Goal: Find specific page/section: Find specific page/section

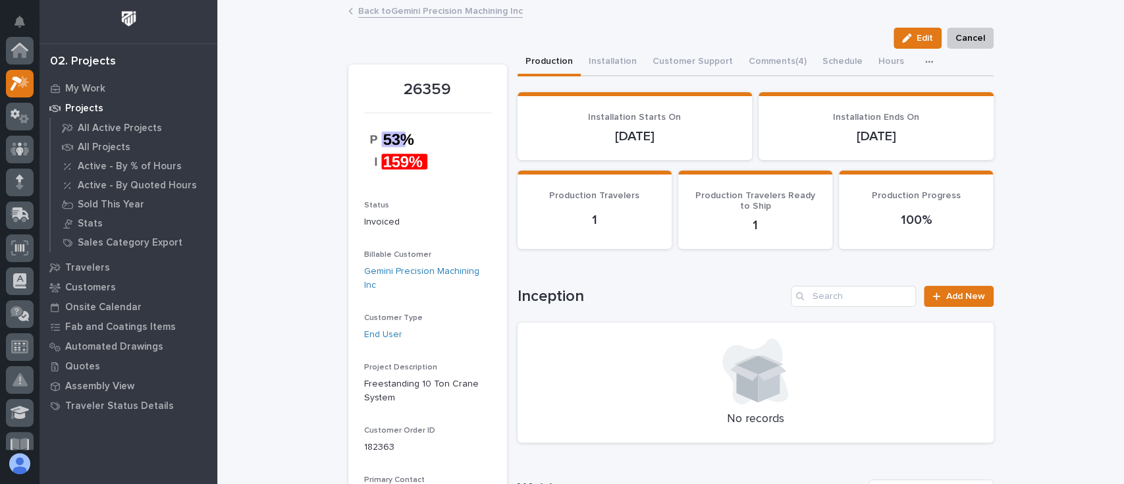
scroll to position [33, 0]
click at [107, 147] on p "All Projects" at bounding box center [104, 148] width 53 height 12
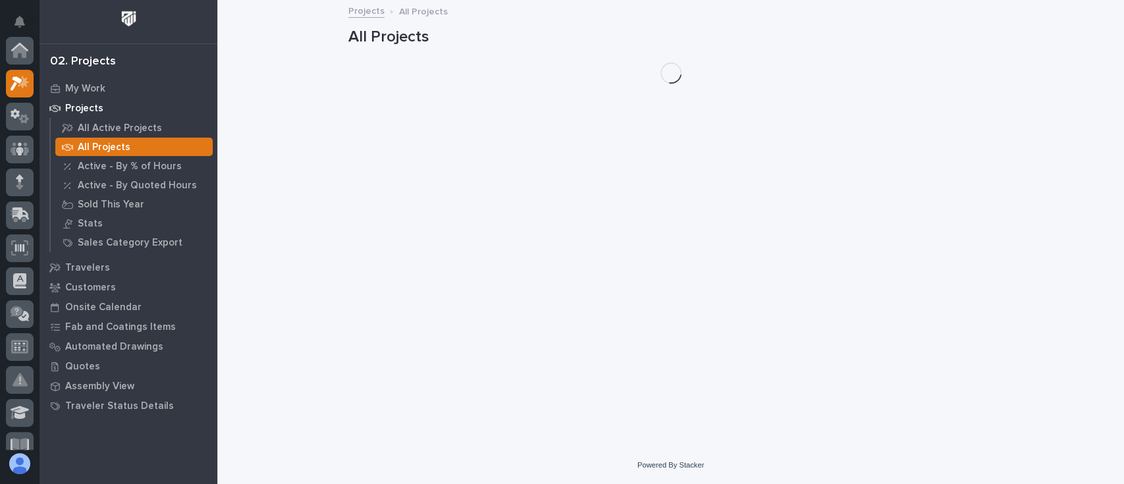
scroll to position [33, 0]
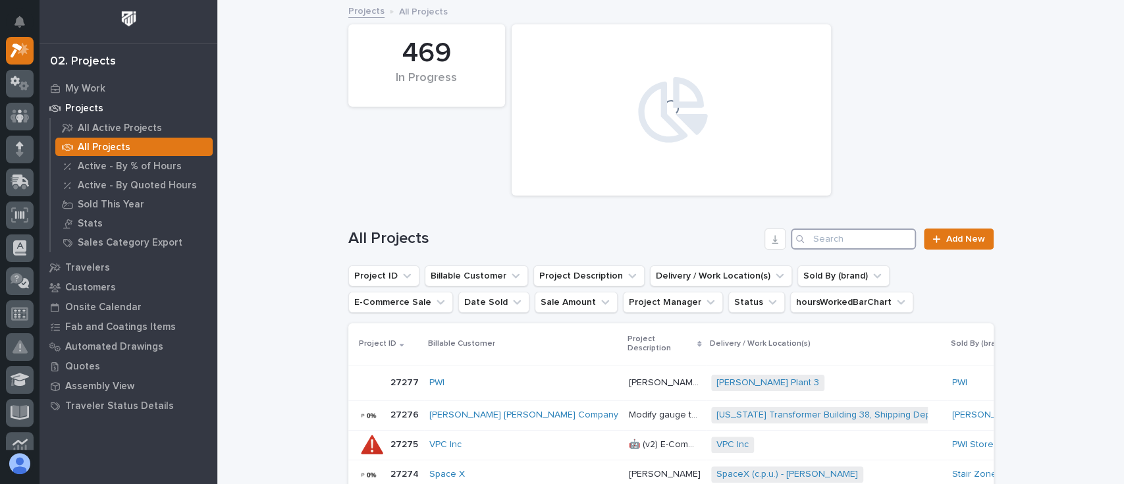
click at [841, 237] on input "Search" at bounding box center [853, 239] width 125 height 21
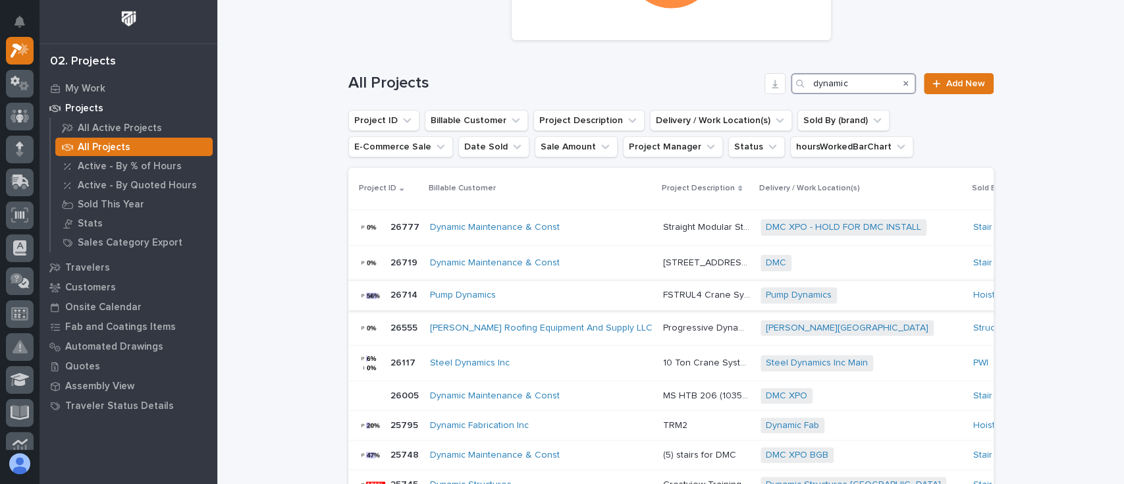
scroll to position [175, 0]
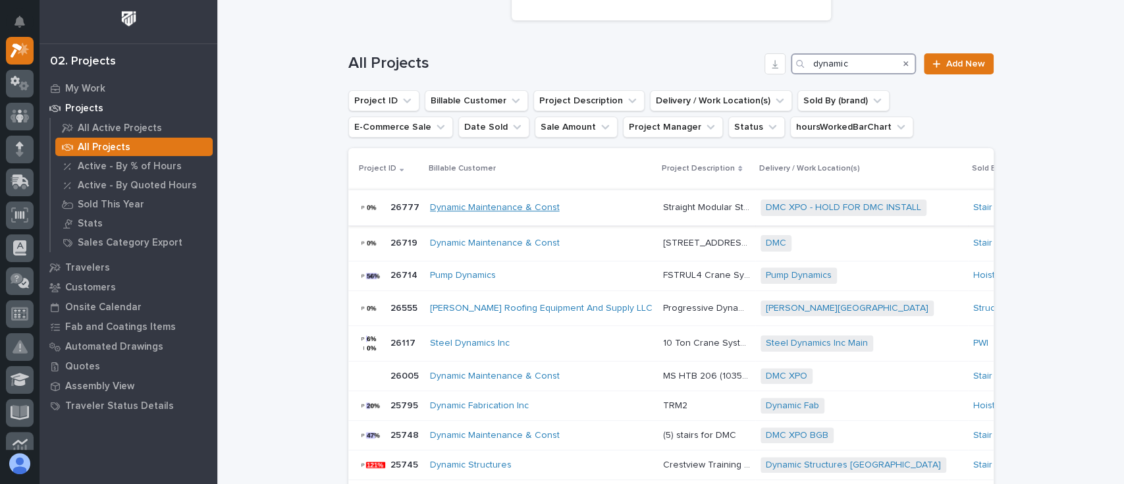
type input "dynamic"
click at [491, 206] on link "Dynamic Maintenance & Const" at bounding box center [495, 207] width 130 height 11
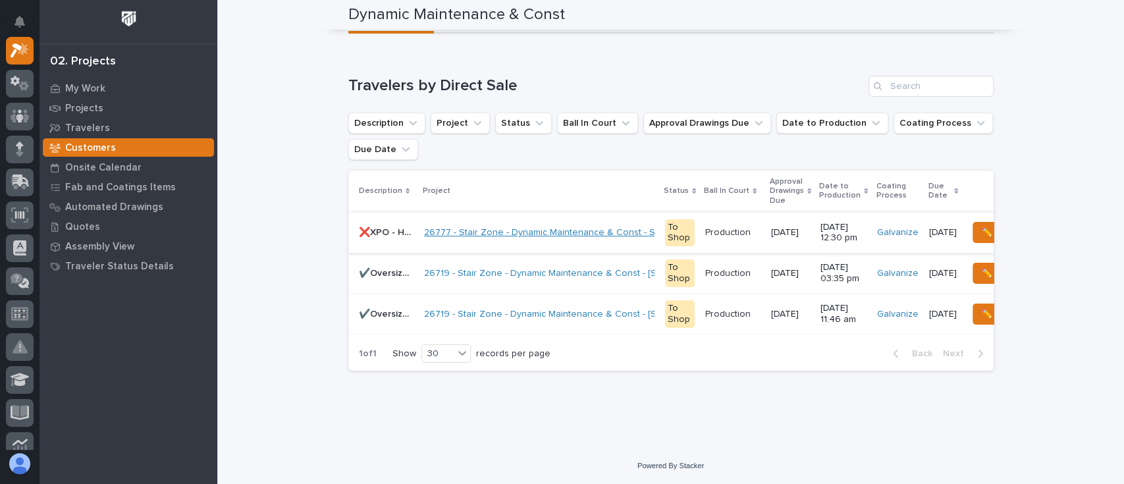
click at [479, 227] on link "26777 - Stair Zone - Dynamic Maintenance & Const - Straight Modular Stair" at bounding box center [582, 232] width 316 height 11
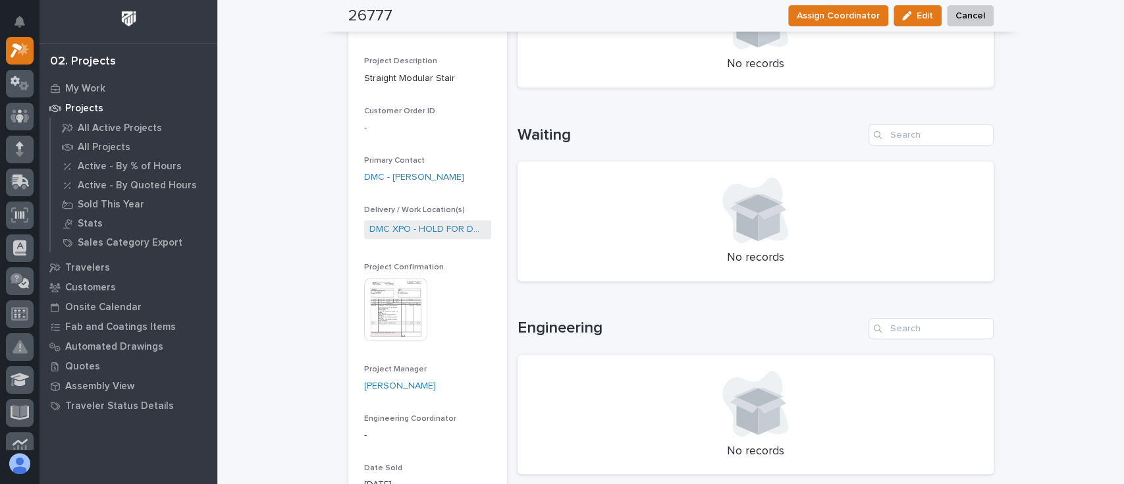
scroll to position [351, 0]
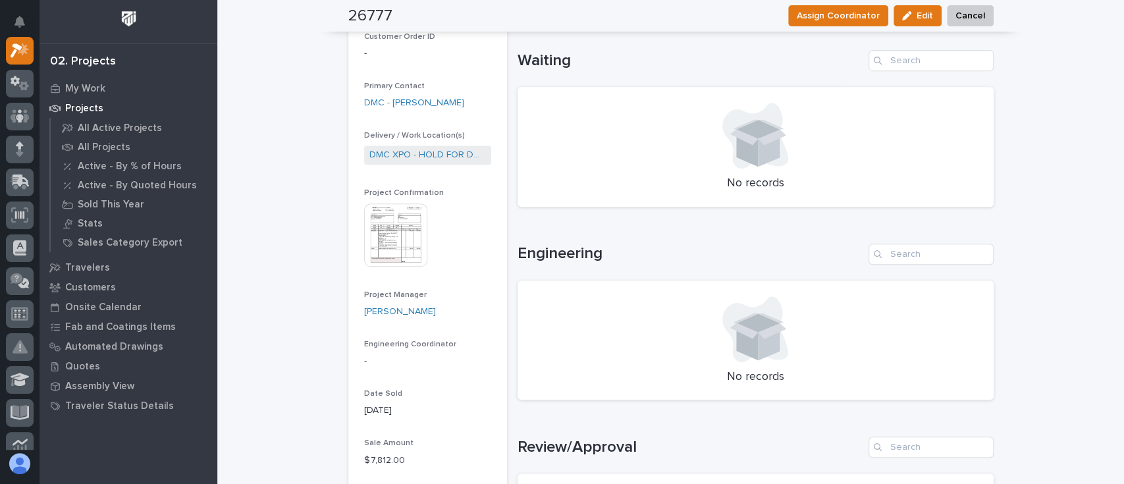
click at [386, 207] on img at bounding box center [395, 235] width 63 height 63
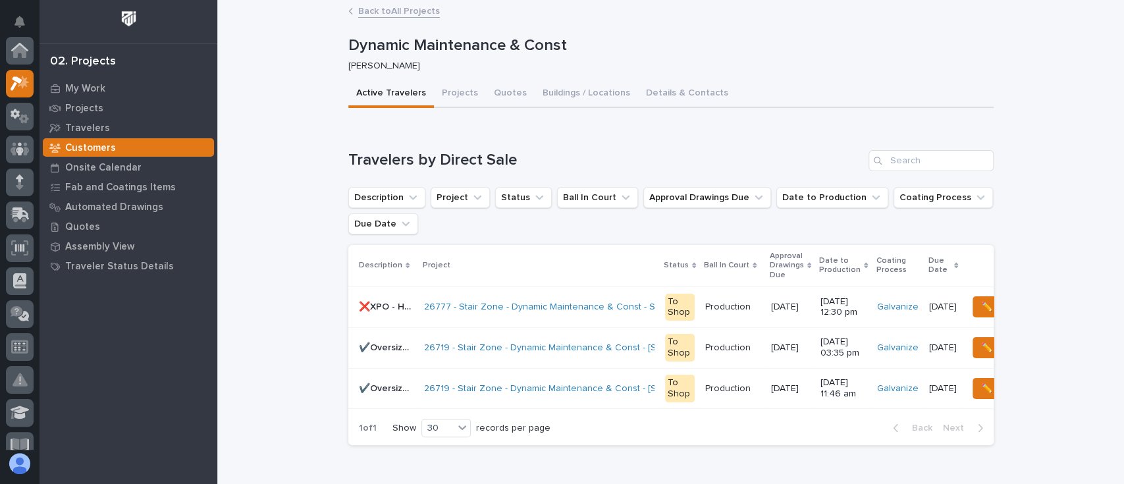
scroll to position [36, 0]
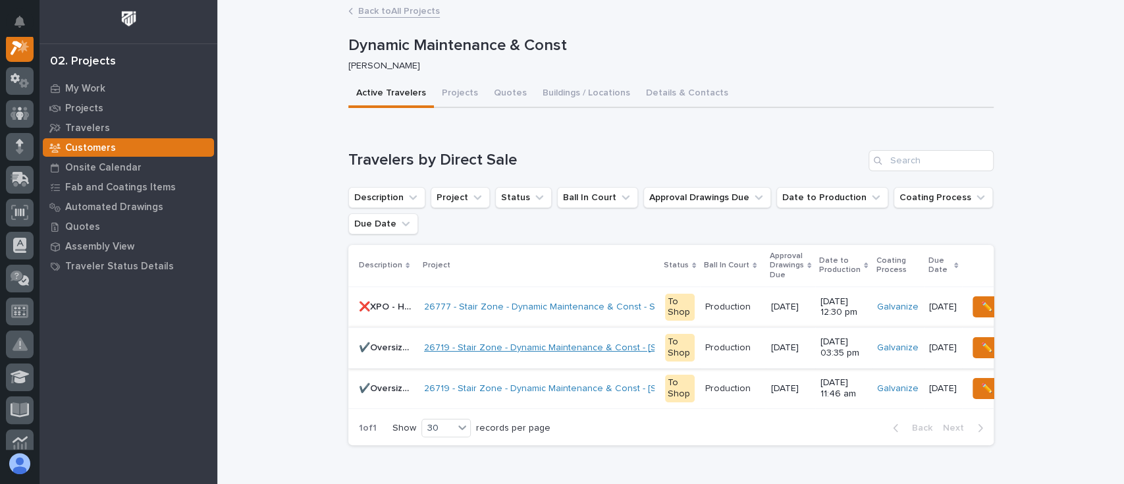
click at [447, 348] on link "26719 - Stair Zone - Dynamic Maintenance & Const - [STREET_ADDRESS][PERSON_NAME]" at bounding box center [615, 348] width 383 height 11
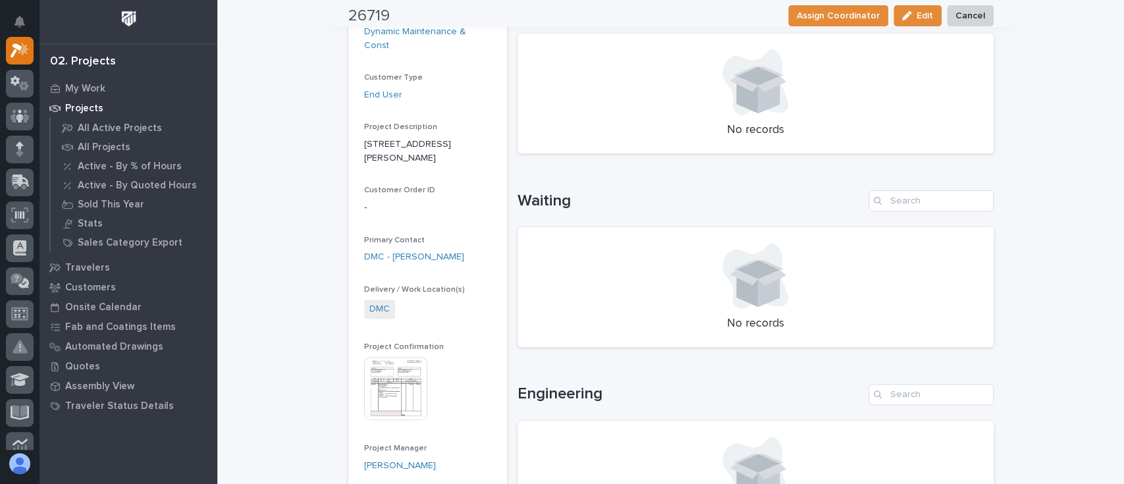
scroll to position [351, 0]
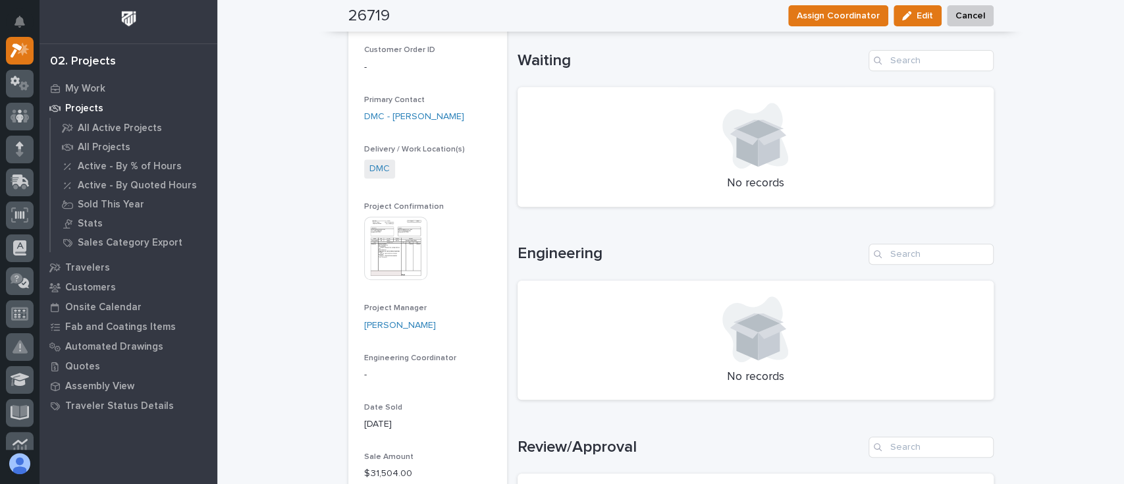
click at [390, 220] on img at bounding box center [395, 248] width 63 height 63
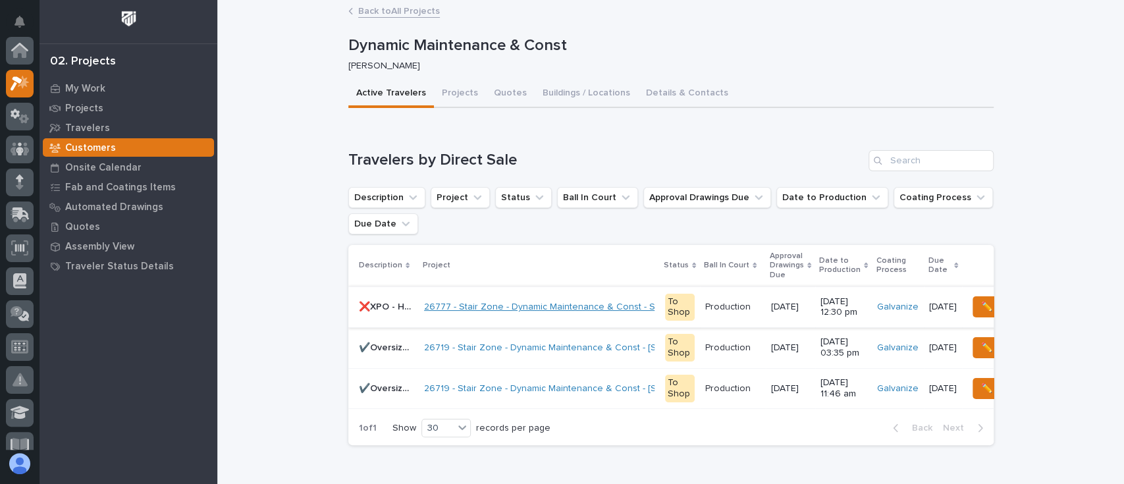
scroll to position [36, 0]
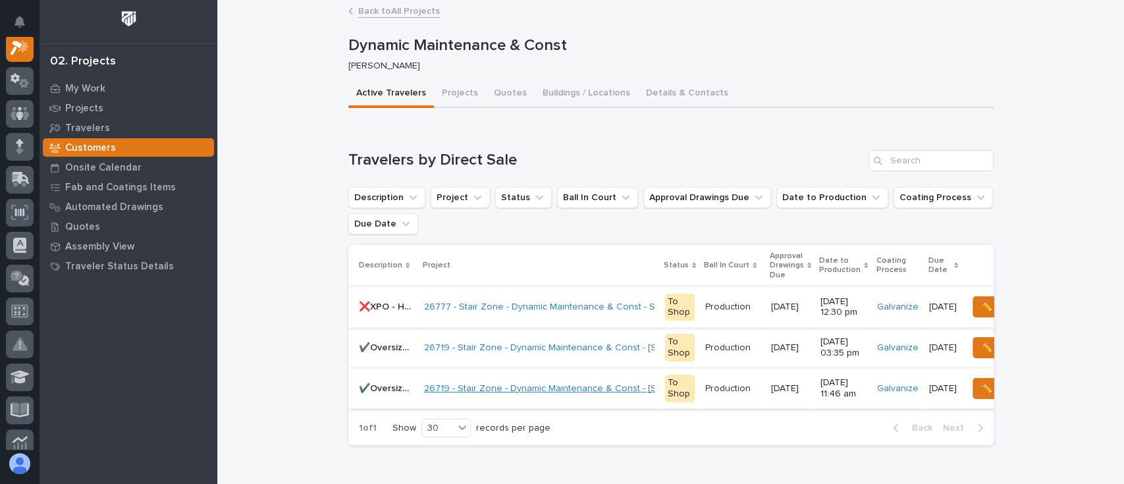
click at [464, 393] on link "26719 - Stair Zone - Dynamic Maintenance & Const - [STREET_ADDRESS][PERSON_NAME]" at bounding box center [615, 388] width 383 height 11
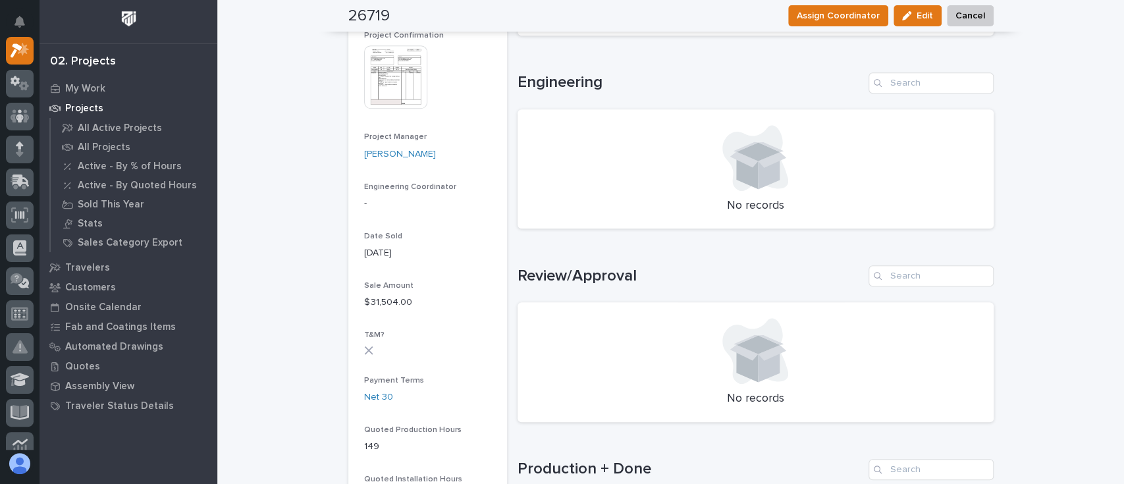
scroll to position [527, 0]
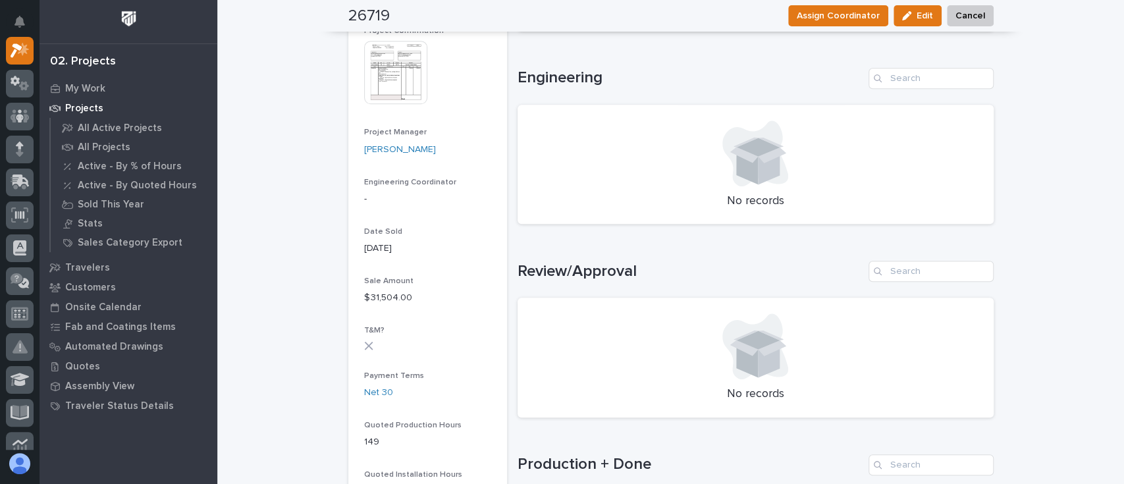
click at [387, 52] on img at bounding box center [395, 72] width 63 height 63
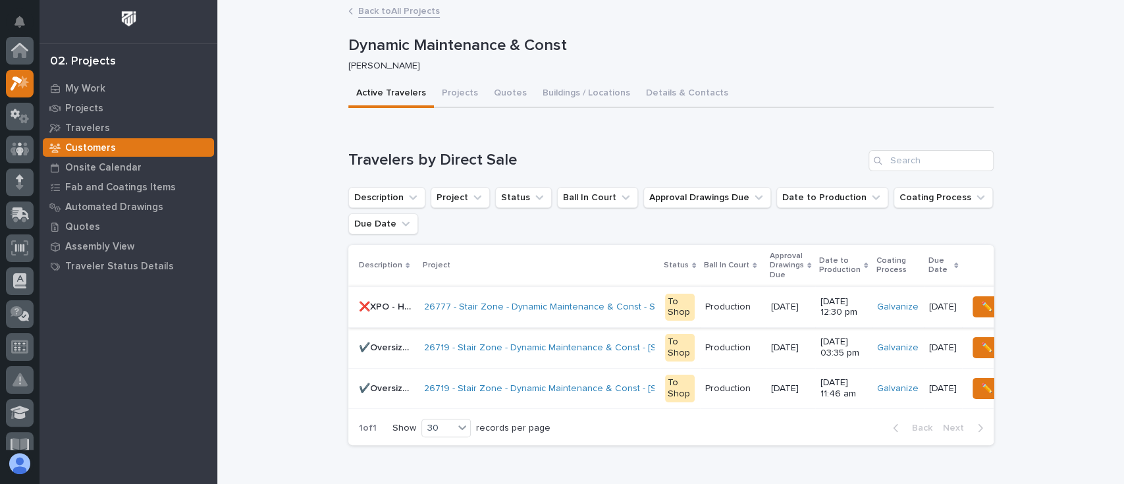
scroll to position [36, 0]
click at [445, 308] on link "26777 - Stair Zone - Dynamic Maintenance & Const - Straight Modular Stair" at bounding box center [582, 307] width 316 height 11
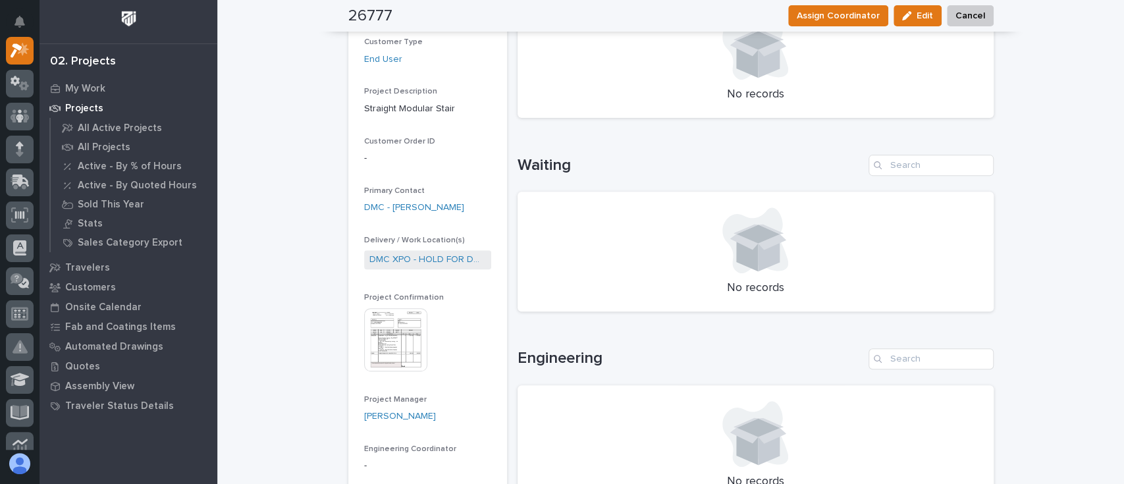
scroll to position [231, 0]
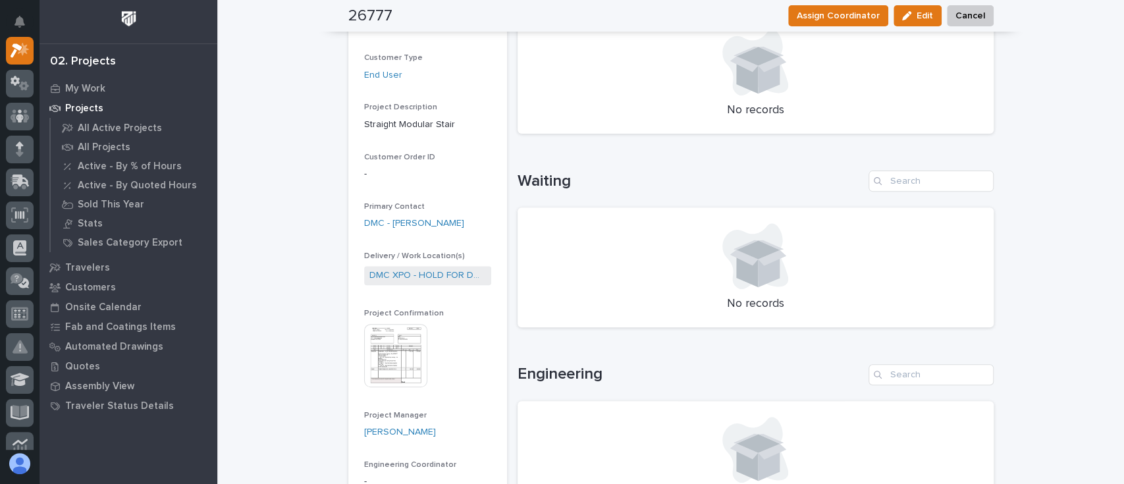
click at [397, 334] on img at bounding box center [395, 355] width 63 height 63
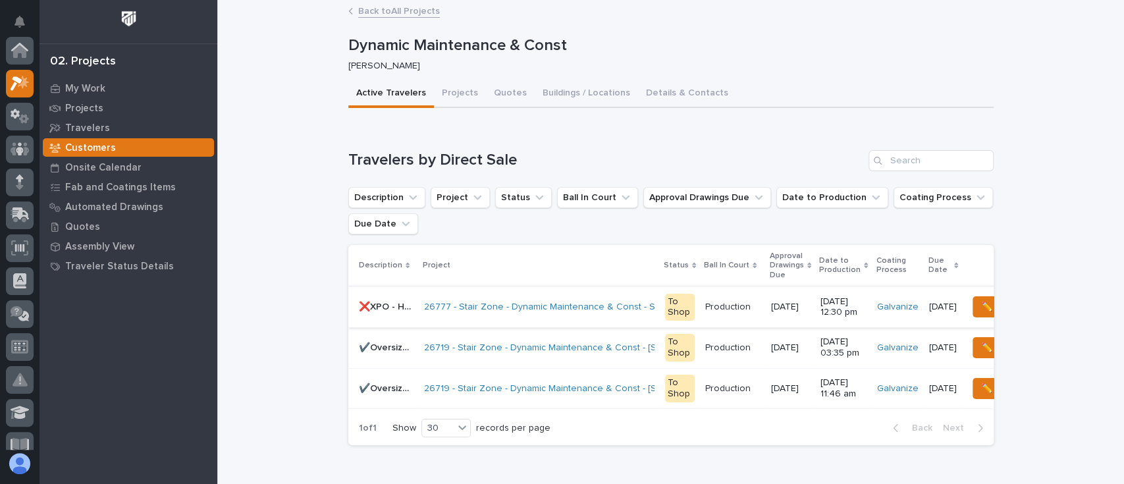
scroll to position [36, 0]
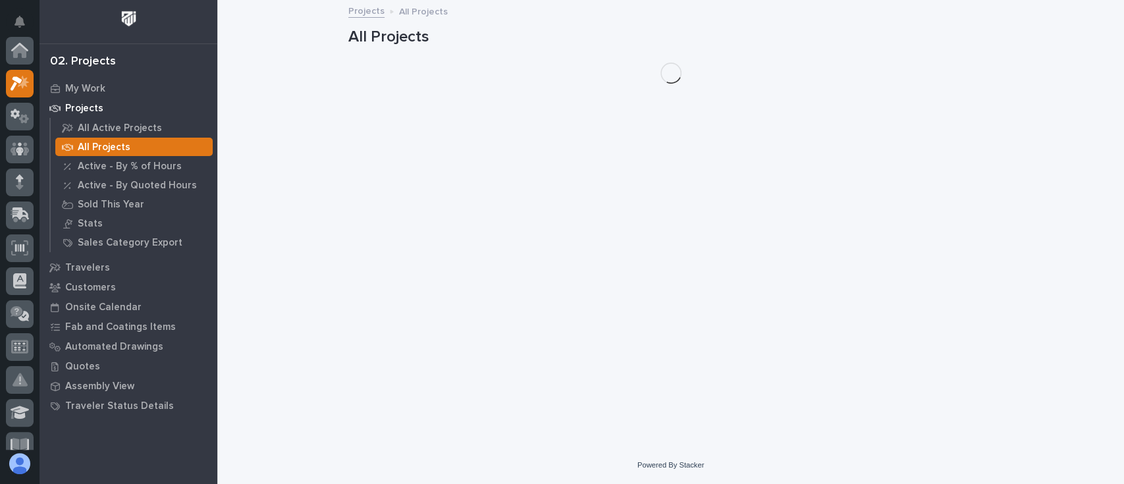
scroll to position [36, 0]
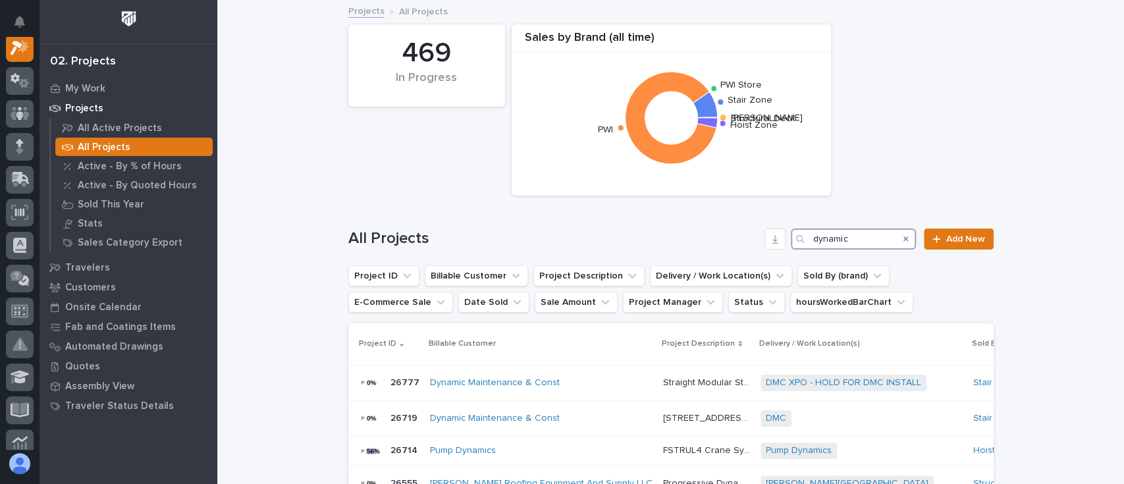
click at [852, 237] on input "dynamic" at bounding box center [853, 239] width 125 height 21
paste input "26777"
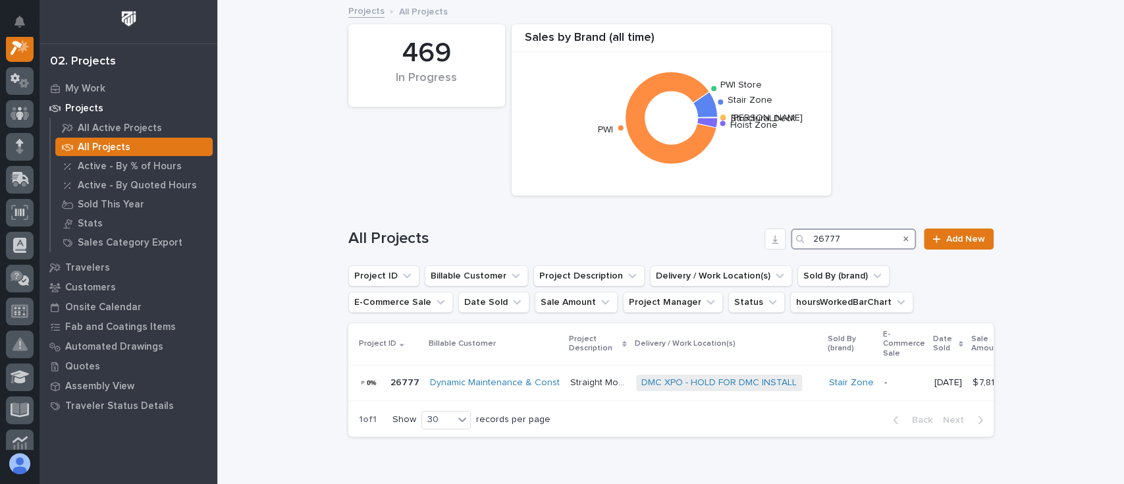
scroll to position [33, 0]
type input "26777"
click at [460, 382] on link "Dynamic Maintenance & Const" at bounding box center [495, 382] width 130 height 11
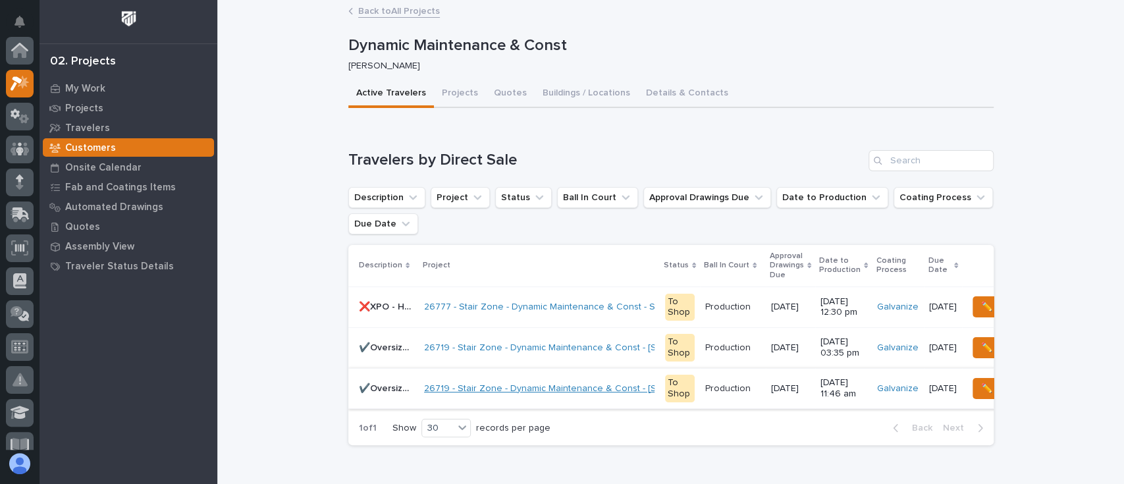
scroll to position [33, 0]
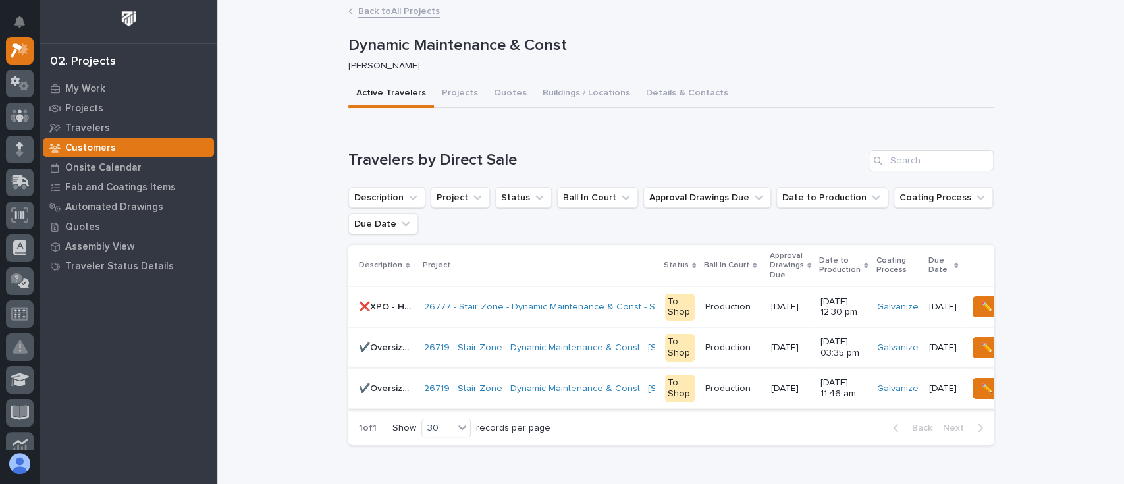
click at [383, 308] on p "❌XPO - HOLD FOR DMC INSTALL - Straight Stair" at bounding box center [387, 306] width 57 height 14
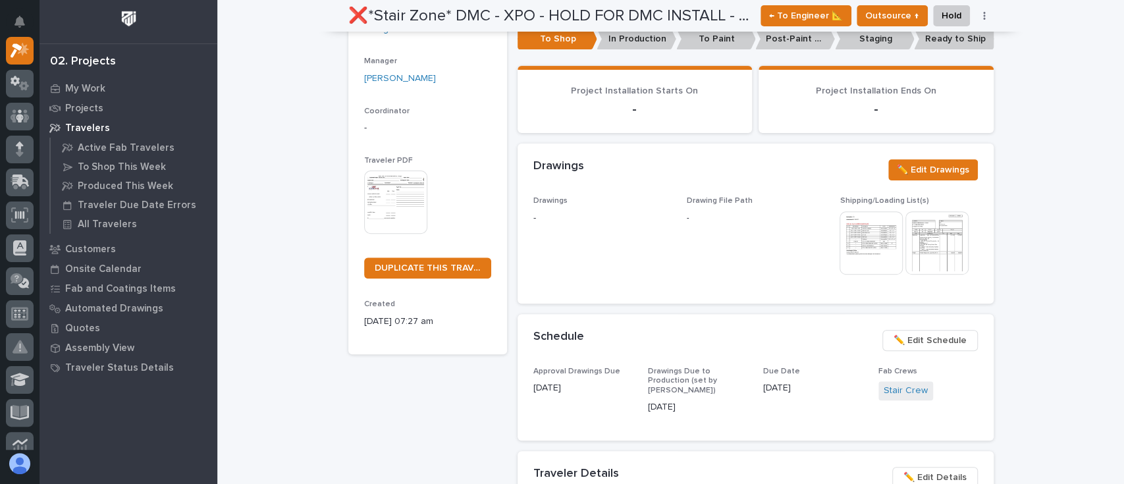
scroll to position [263, 0]
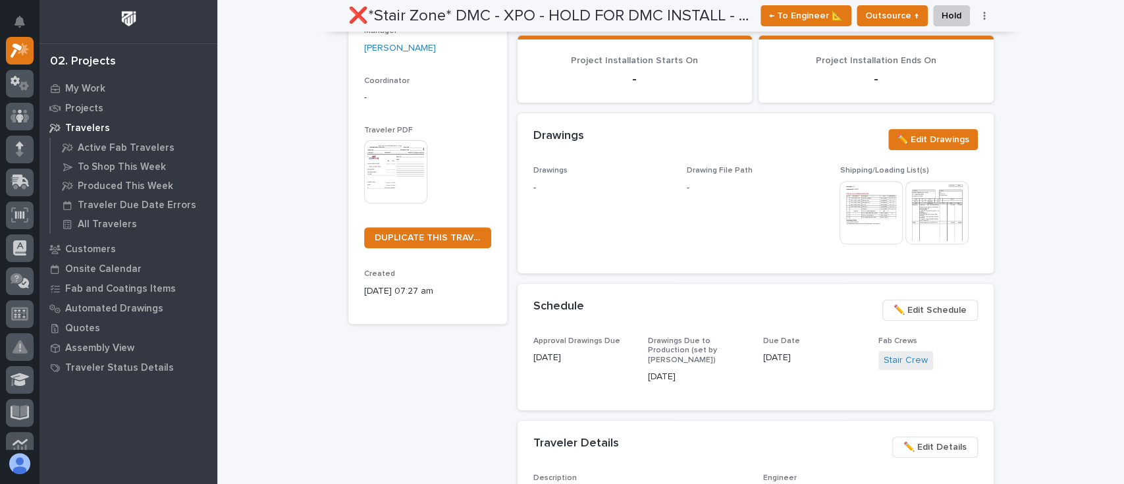
click at [929, 207] on img at bounding box center [937, 212] width 63 height 63
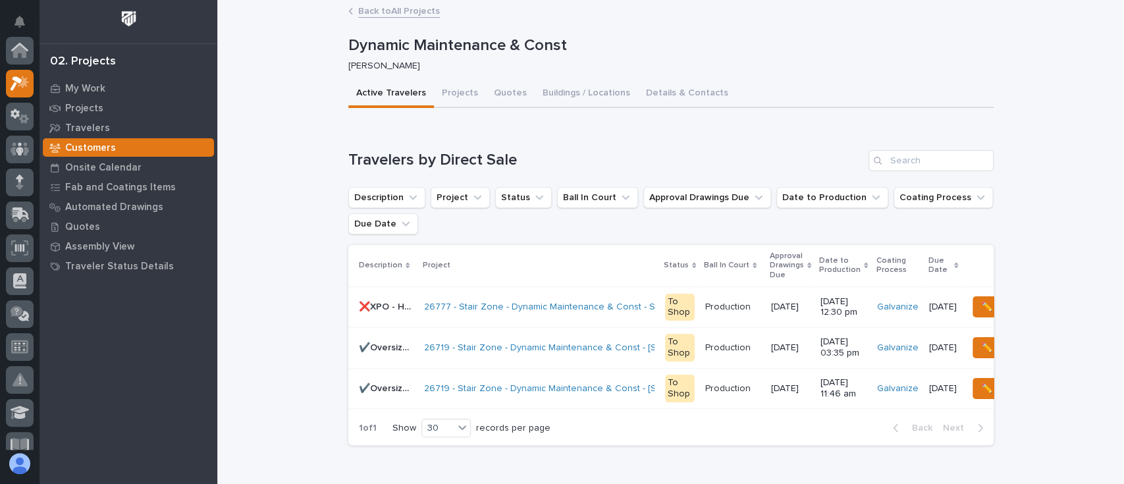
scroll to position [36, 0]
click at [393, 306] on p "❌XPO - HOLD FOR DMC INSTALL - Straight Stair" at bounding box center [387, 306] width 57 height 14
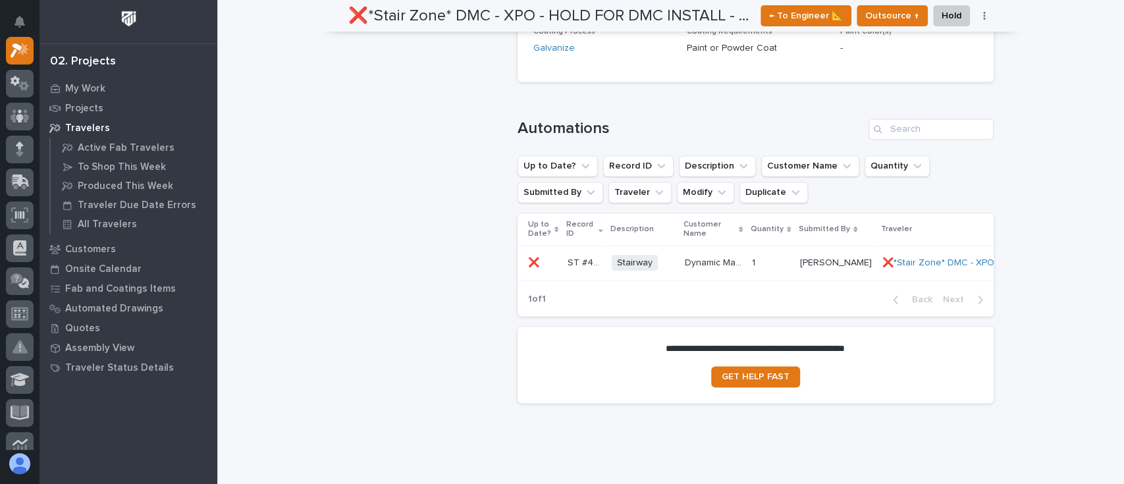
scroll to position [1265, 0]
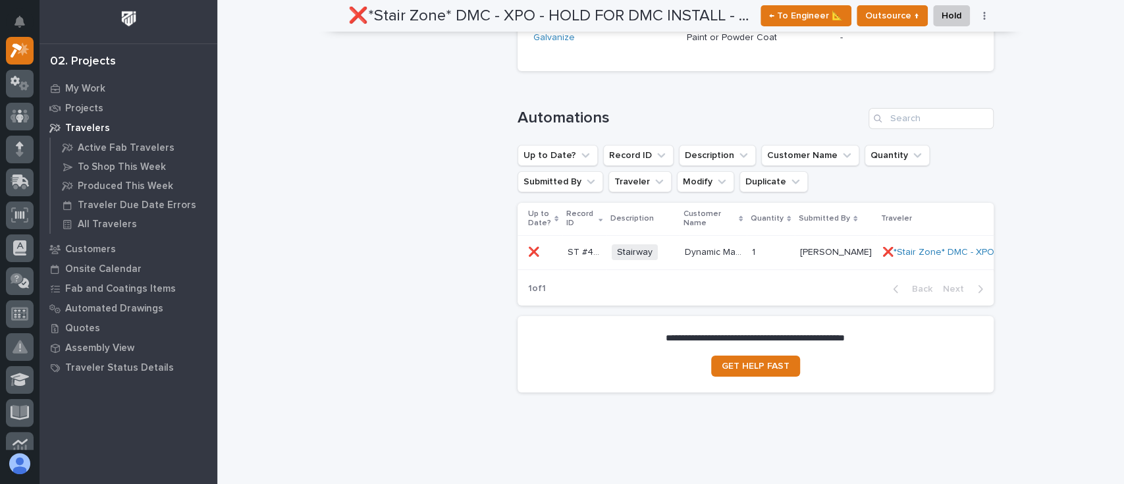
click at [568, 244] on p "ST #40038" at bounding box center [586, 251] width 36 height 14
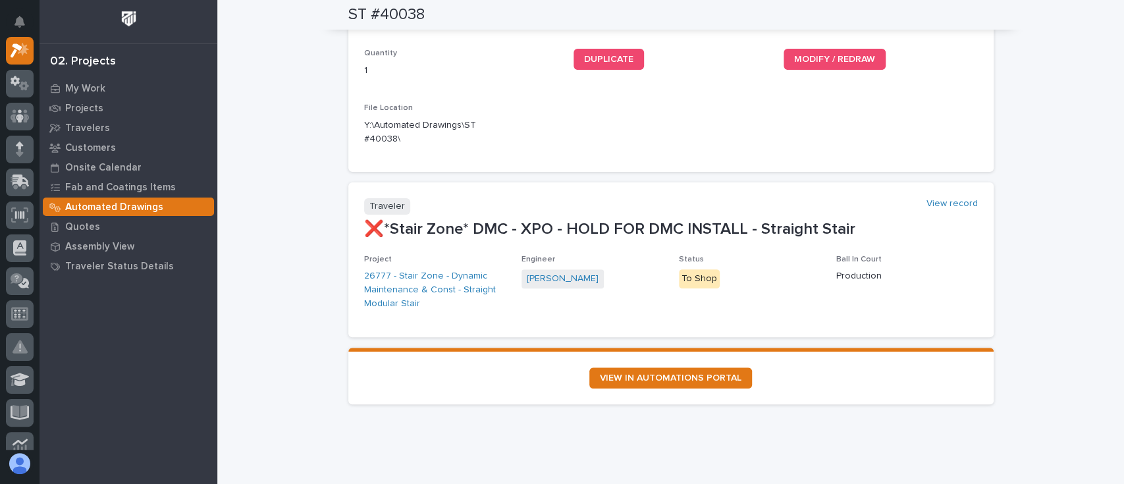
scroll to position [214, 0]
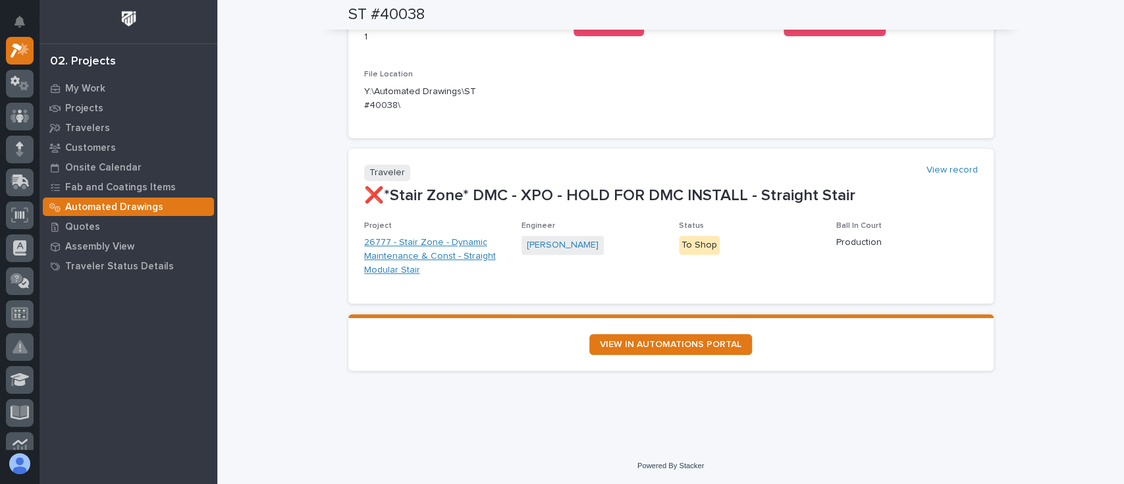
click at [399, 252] on link "26777 - Stair Zone - Dynamic Maintenance & Const - Straight Modular Stair" at bounding box center [435, 256] width 142 height 41
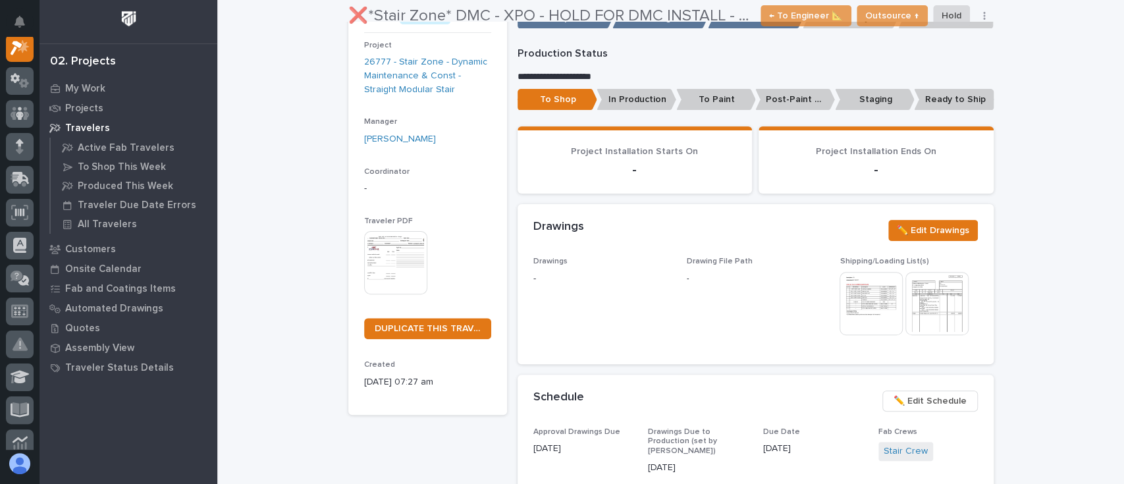
scroll to position [175, 0]
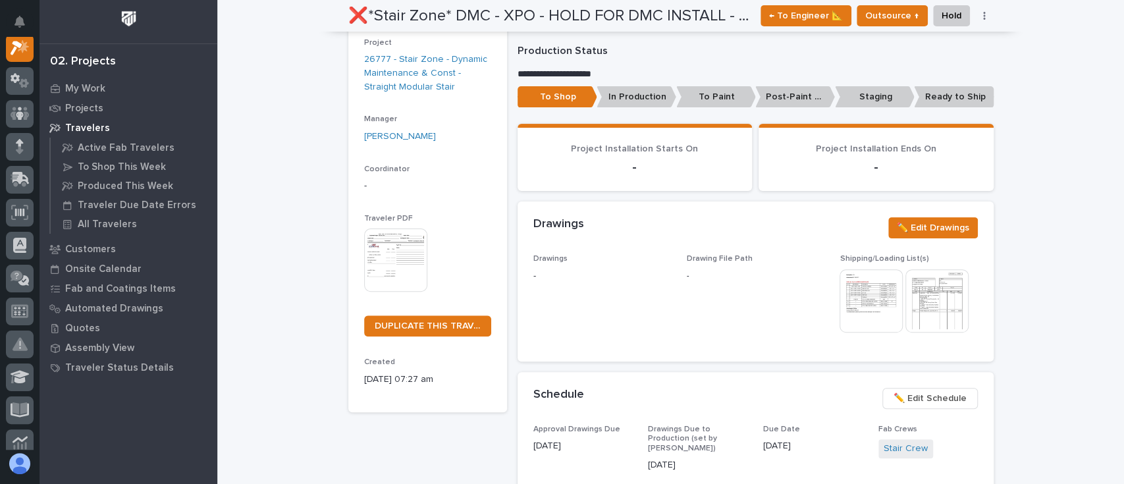
click at [393, 246] on img at bounding box center [395, 260] width 63 height 63
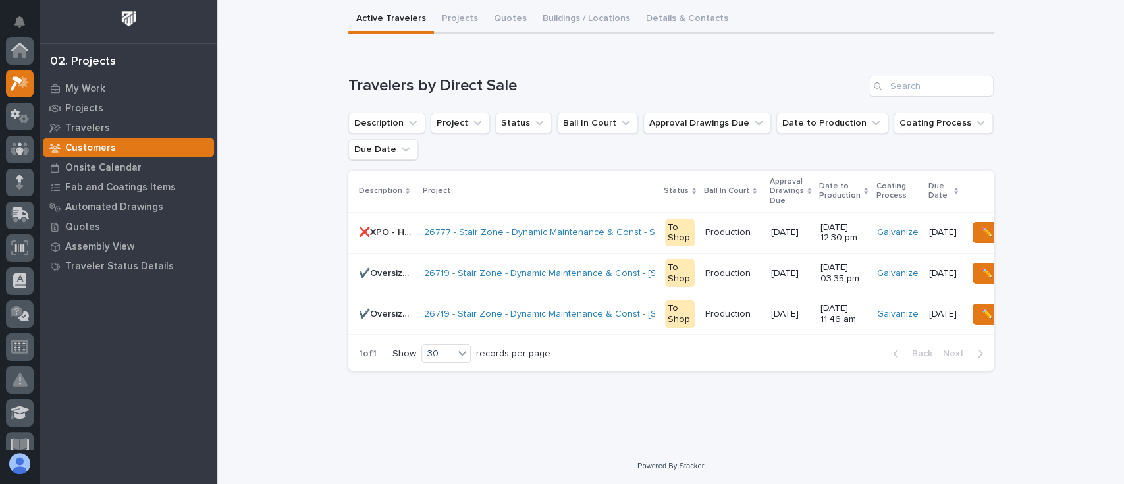
scroll to position [36, 0]
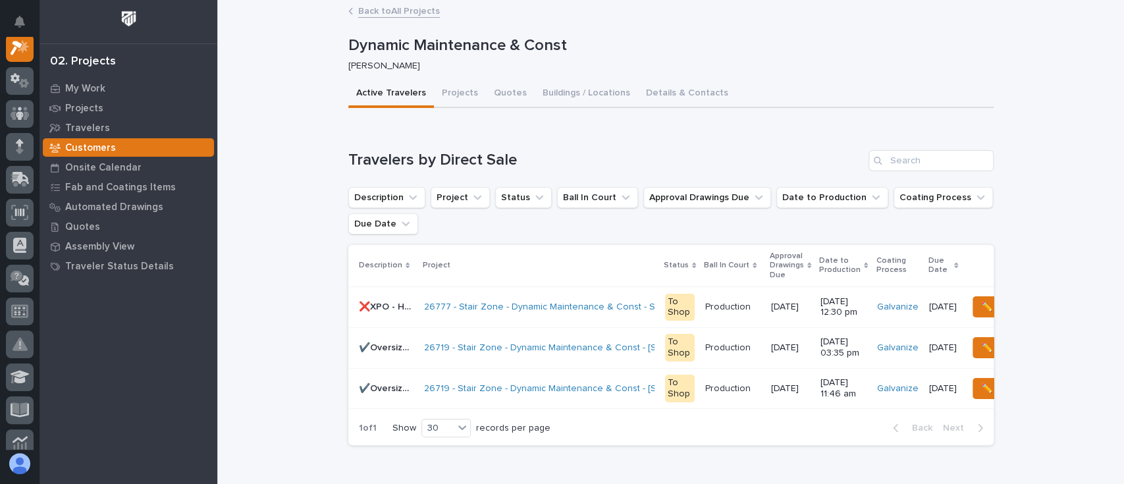
click at [380, 306] on p "❌XPO - HOLD FOR DMC INSTALL - Straight Stair" at bounding box center [387, 306] width 57 height 14
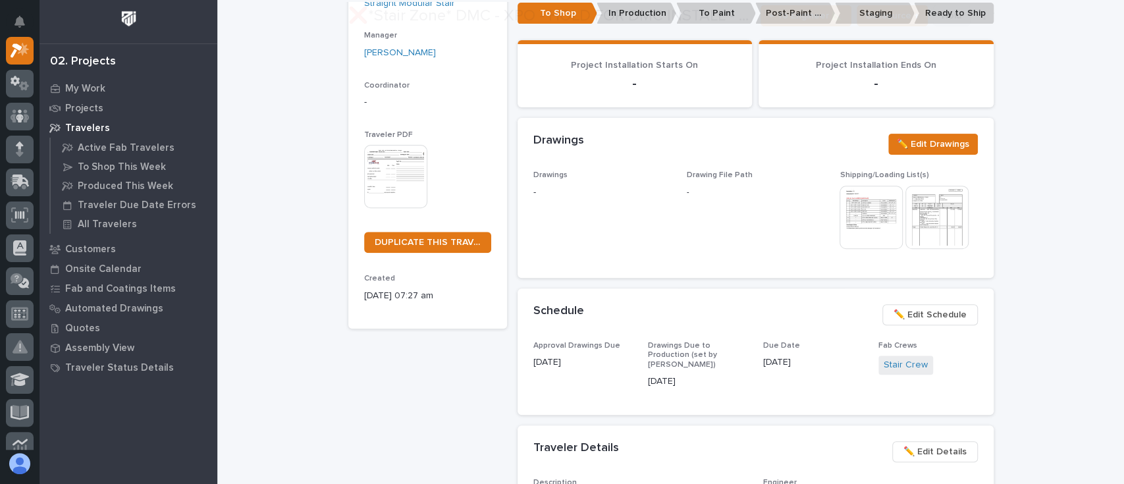
scroll to position [263, 0]
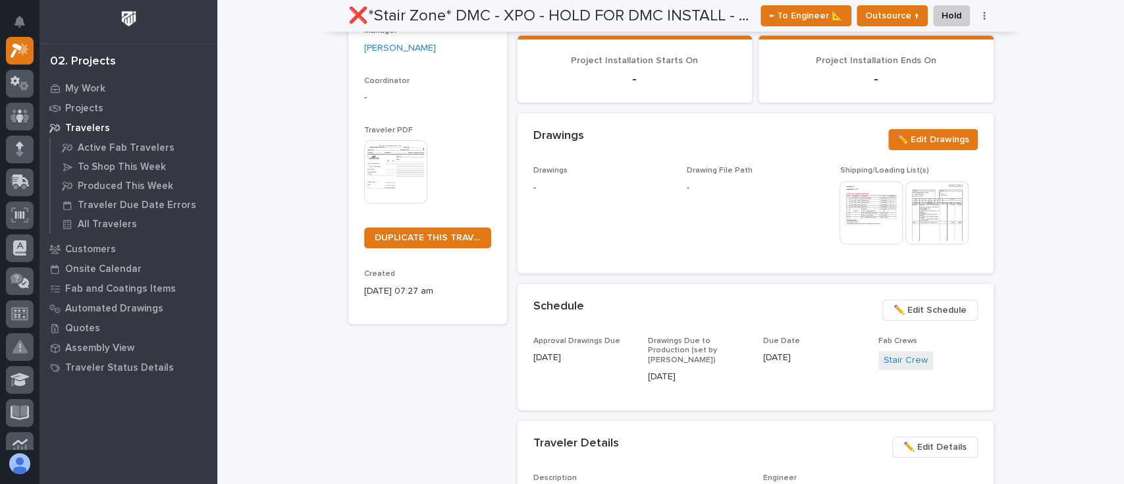
click at [862, 206] on img at bounding box center [871, 212] width 63 height 63
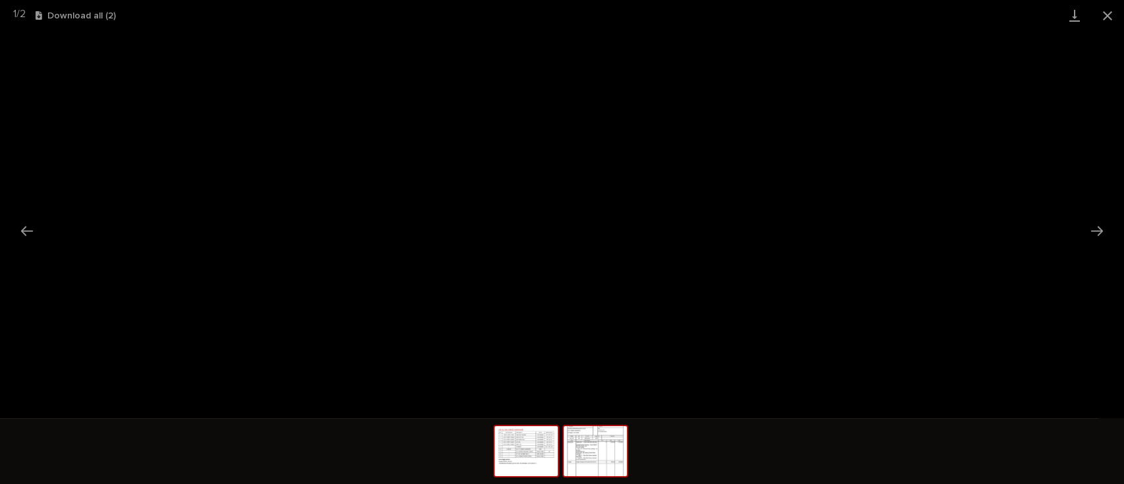
click at [592, 449] on img at bounding box center [595, 451] width 63 height 50
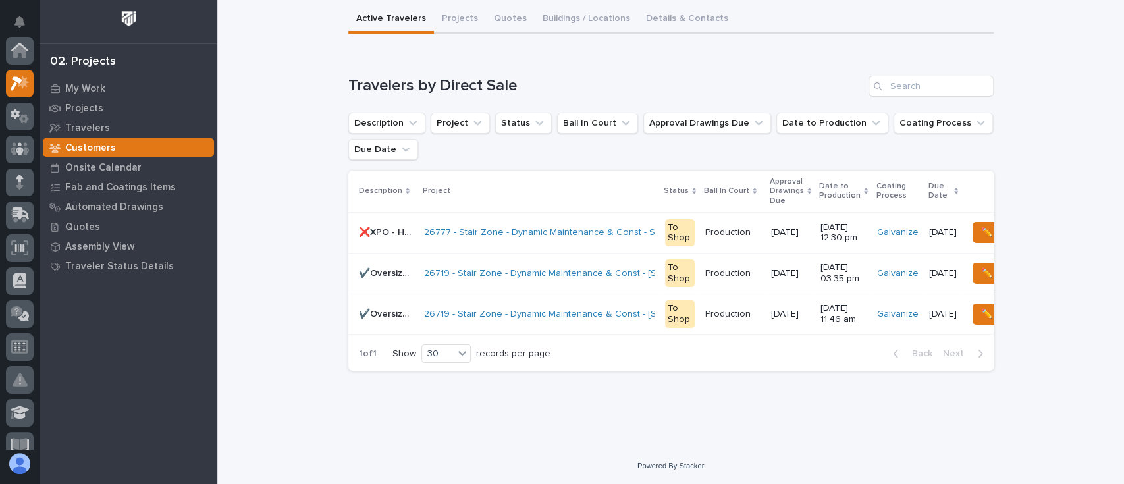
scroll to position [36, 0]
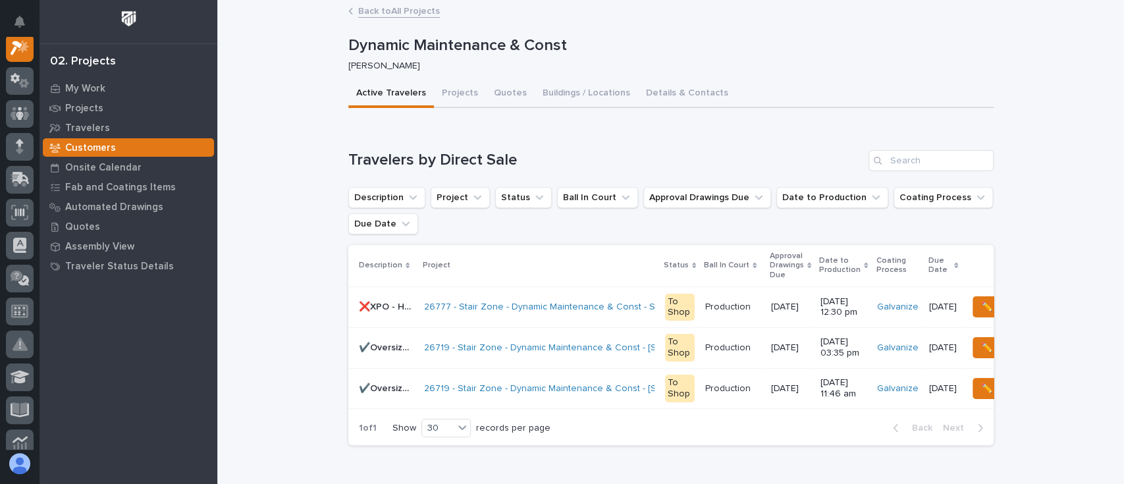
click at [283, 283] on div "Loading... Saving… Loading... Saving… Dynamic Maintenance & Const Dynamic Maint…" at bounding box center [670, 261] width 907 height 520
click at [86, 142] on p "Customers" at bounding box center [90, 148] width 51 height 12
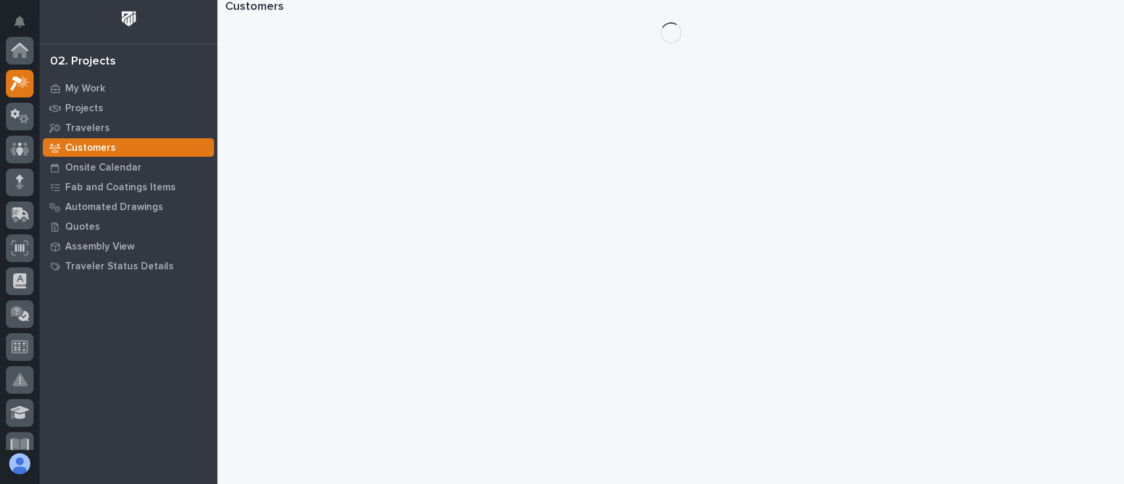
scroll to position [33, 0]
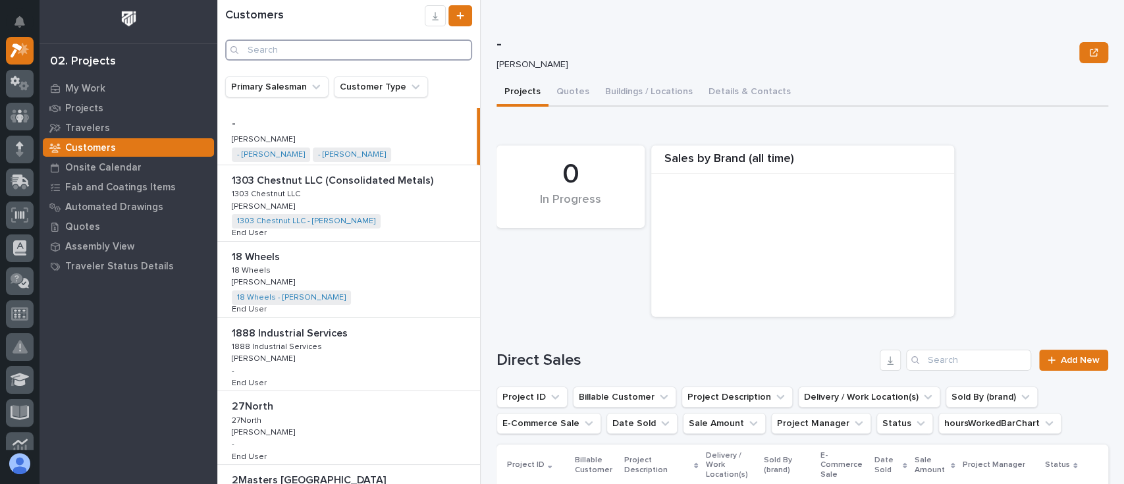
click at [391, 49] on input "Search" at bounding box center [348, 50] width 247 height 21
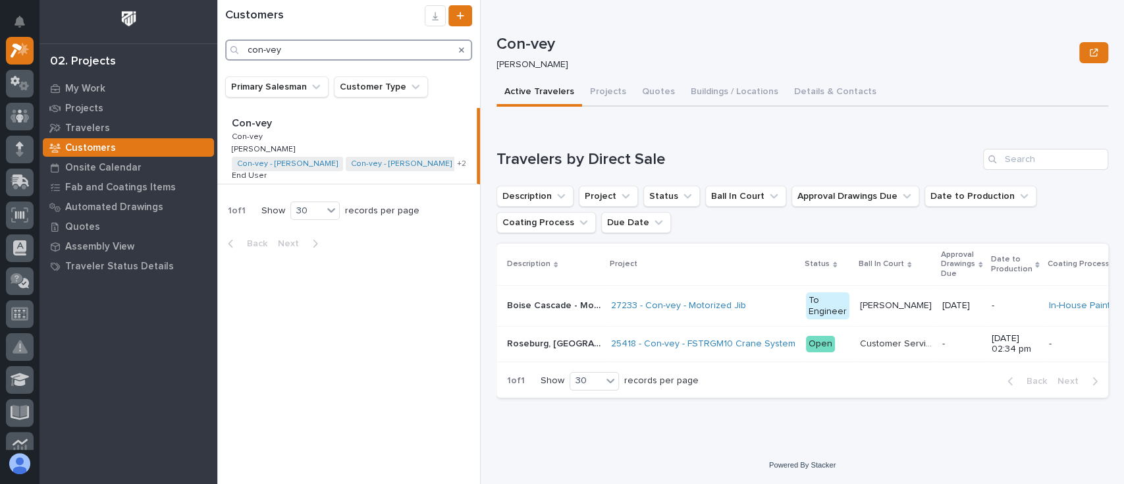
type input "con-vey"
click at [323, 134] on div "Con-vey Con-vey Con-vey Con-vey [PERSON_NAME] [PERSON_NAME] Con-vey - [PERSON_N…" at bounding box center [347, 146] width 260 height 76
click at [320, 136] on div "Con-vey Con-vey Con-vey Con-vey [PERSON_NAME] [PERSON_NAME] Con-vey - [PERSON_N…" at bounding box center [347, 146] width 260 height 76
click at [634, 306] on link "27233 - Con-vey - Motorized Jib" at bounding box center [678, 305] width 135 height 11
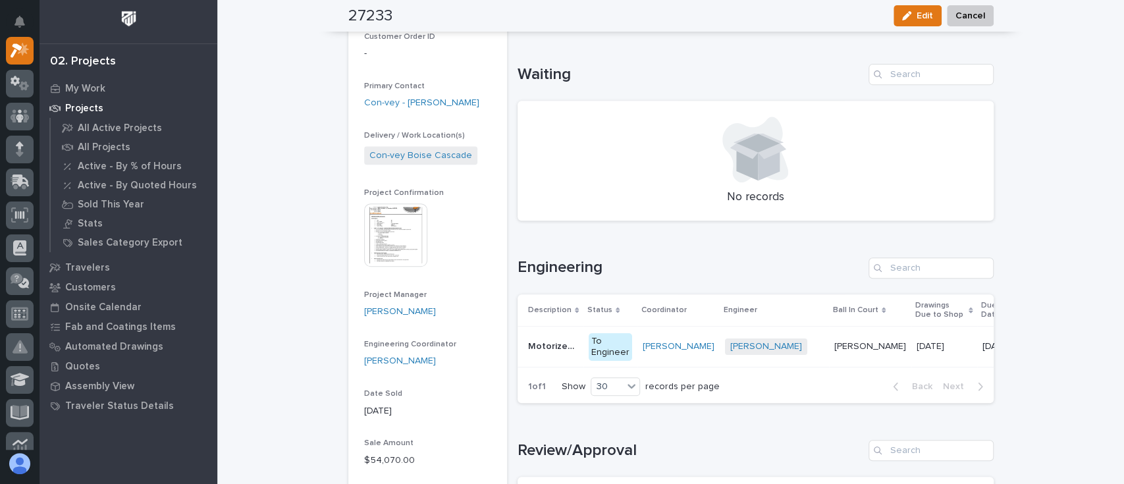
scroll to position [351, 0]
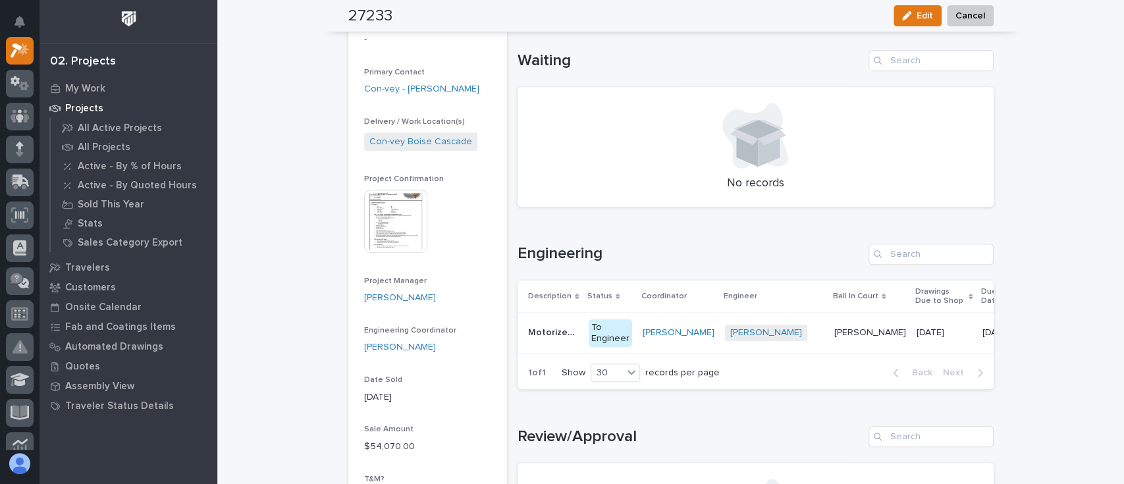
click at [395, 214] on img at bounding box center [395, 221] width 63 height 63
